Goal: Transaction & Acquisition: Purchase product/service

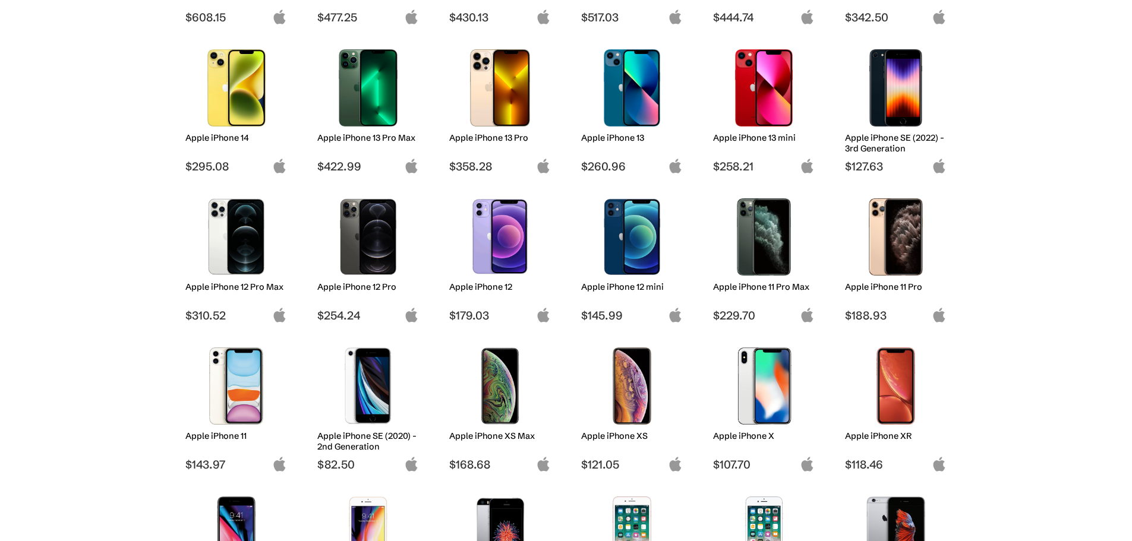
scroll to position [476, 0]
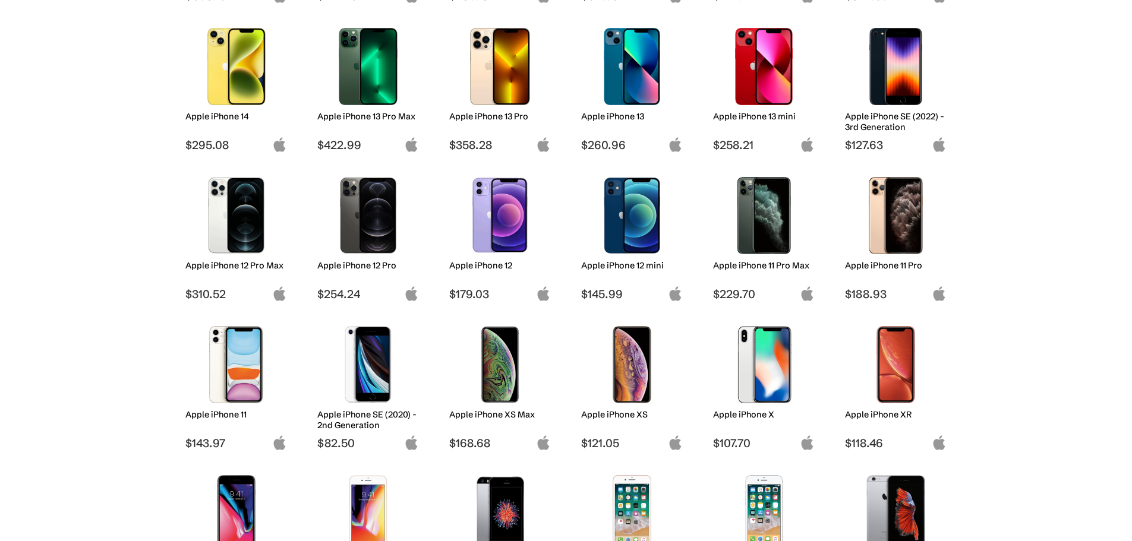
click at [498, 219] on img at bounding box center [500, 215] width 84 height 77
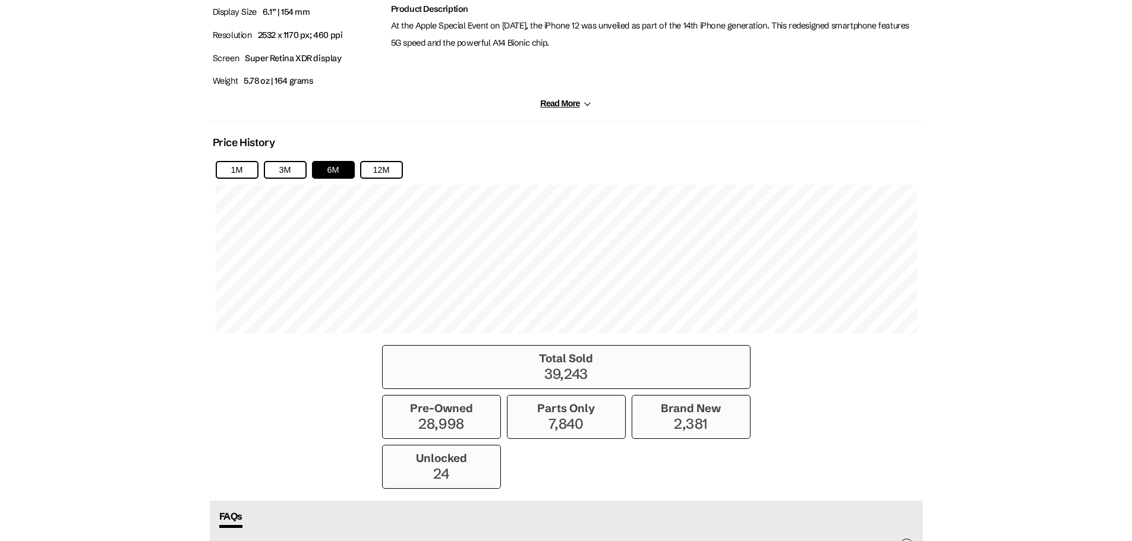
scroll to position [713, 0]
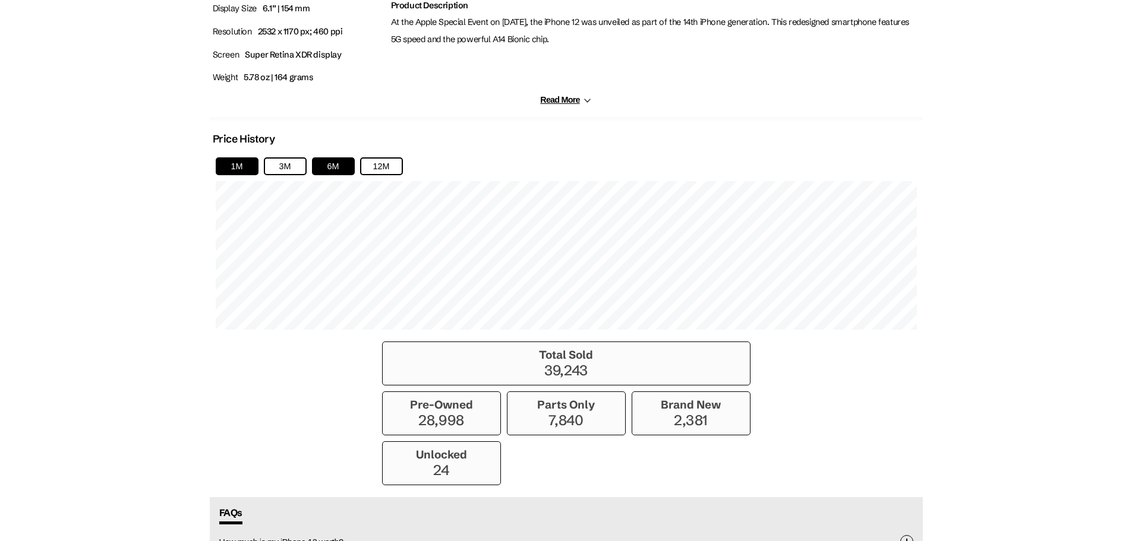
click at [248, 167] on button "1M" at bounding box center [237, 167] width 43 height 18
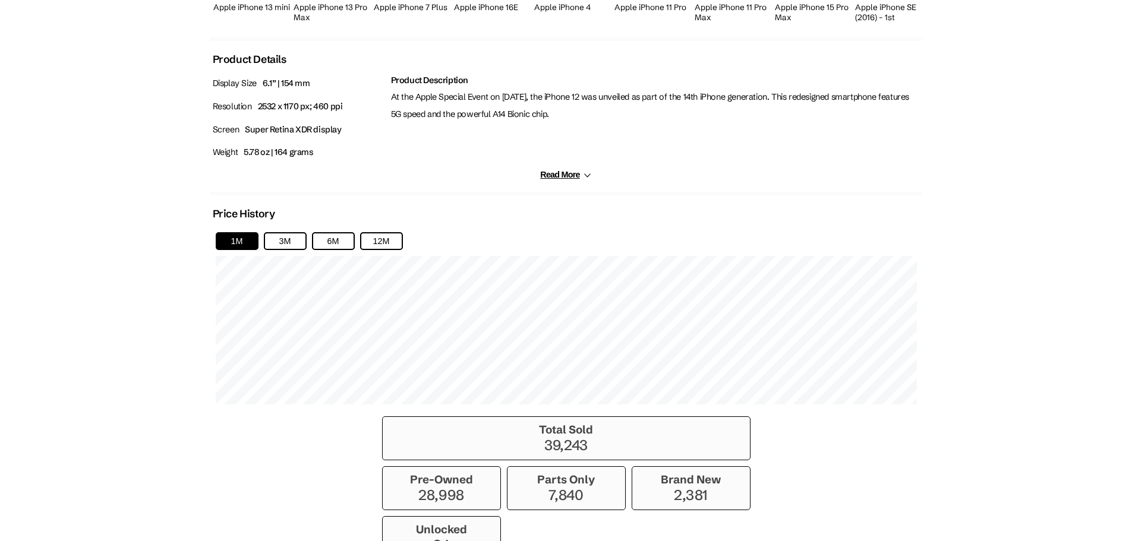
scroll to position [609, 0]
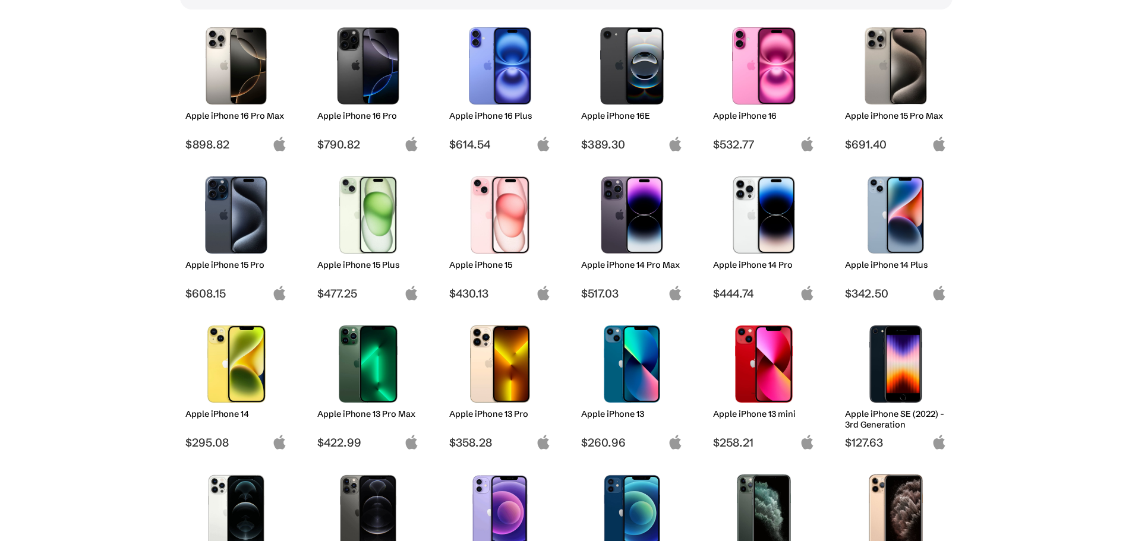
scroll to position [238, 0]
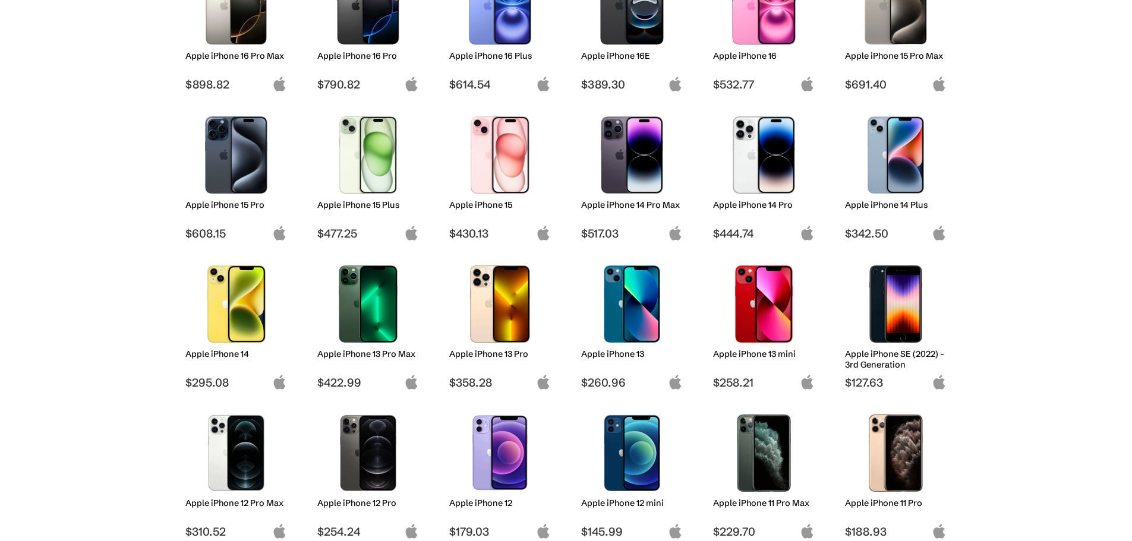
click at [760, 159] on img at bounding box center [764, 155] width 84 height 77
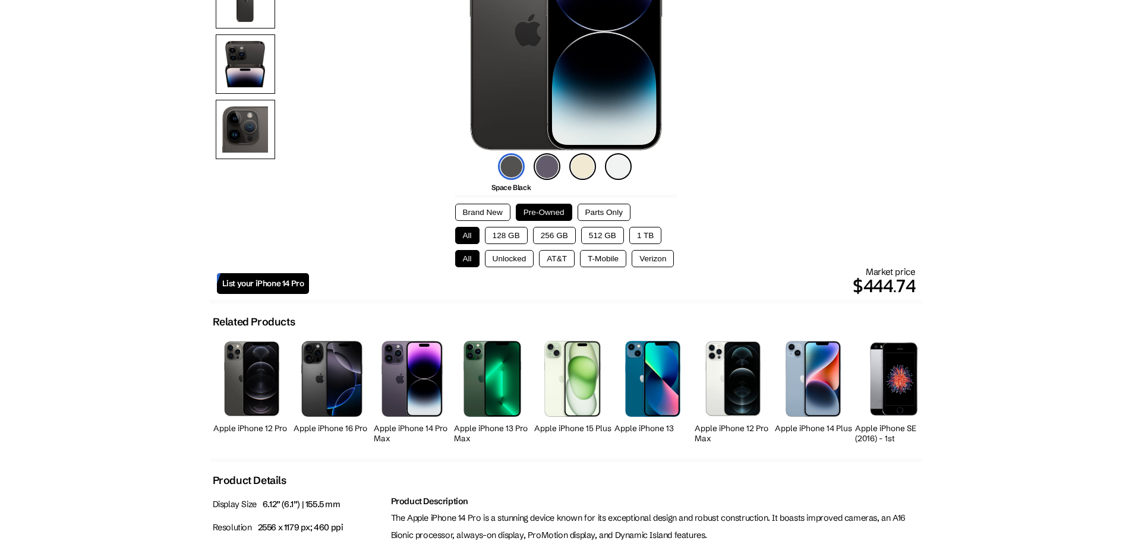
scroll to position [238, 0]
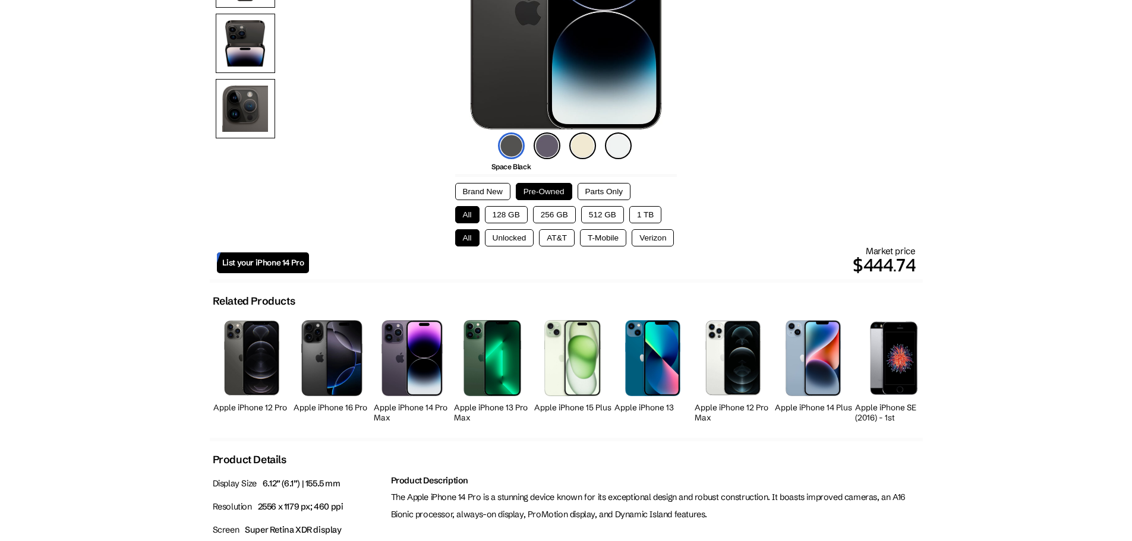
click at [514, 215] on button "128 GB" at bounding box center [506, 214] width 43 height 17
click at [477, 211] on button "All" at bounding box center [467, 214] width 24 height 17
click at [497, 211] on button "128 GB" at bounding box center [506, 214] width 43 height 17
click at [562, 237] on button "AT&T" at bounding box center [557, 237] width 36 height 17
click at [470, 236] on button "All" at bounding box center [467, 237] width 24 height 17
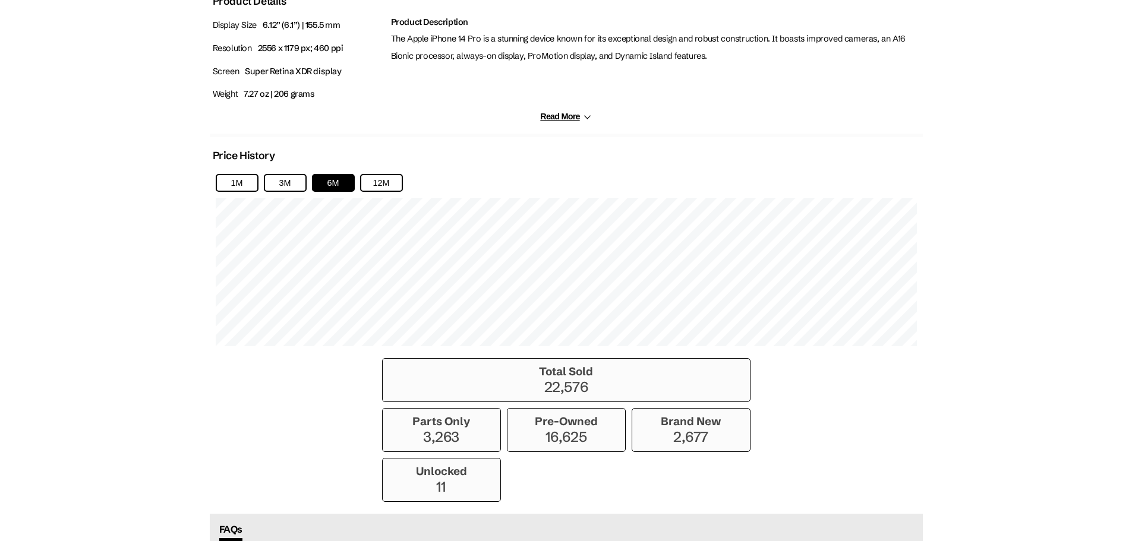
scroll to position [773, 0]
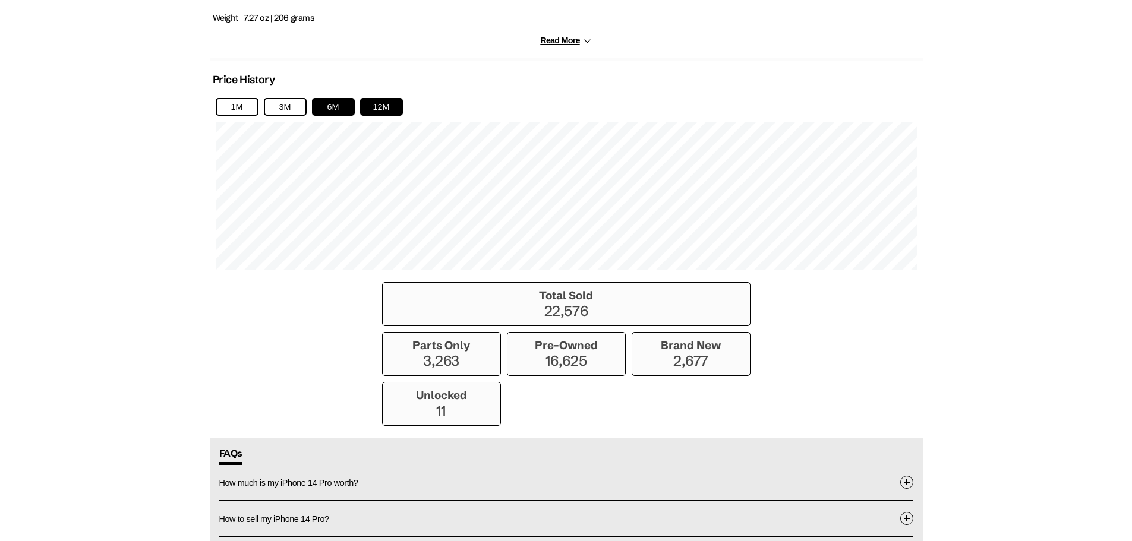
click at [377, 106] on button "12M" at bounding box center [381, 107] width 43 height 18
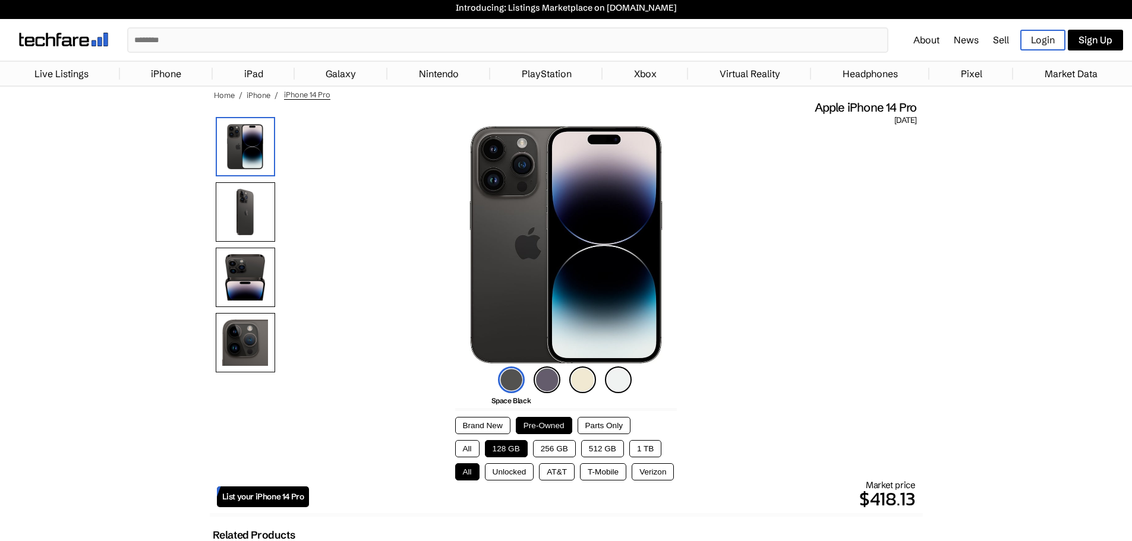
scroll to position [0, 0]
